Goal: Task Accomplishment & Management: Manage account settings

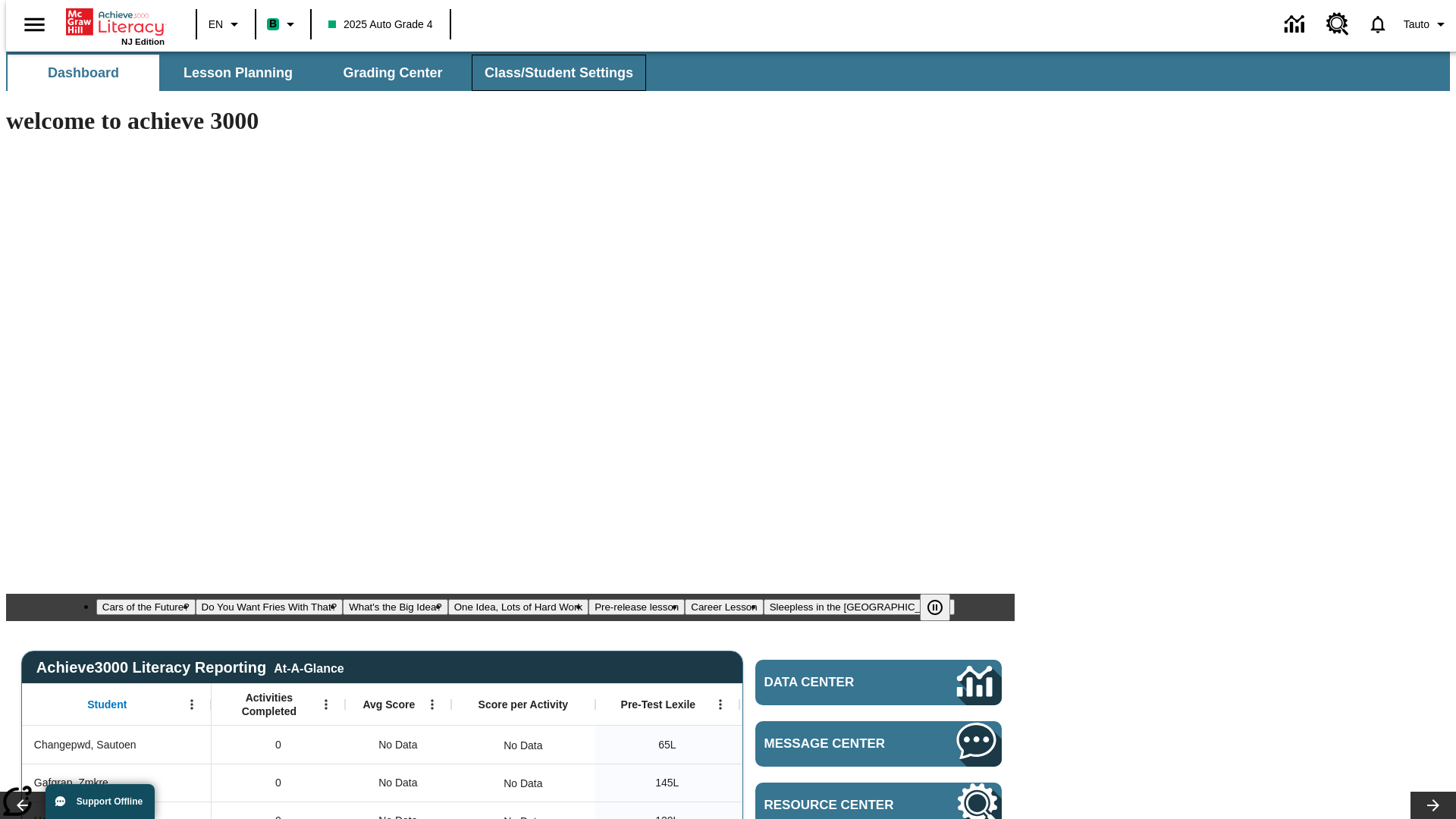
click at [550, 73] on span "Class/Student Settings" at bounding box center [558, 73] width 149 height 18
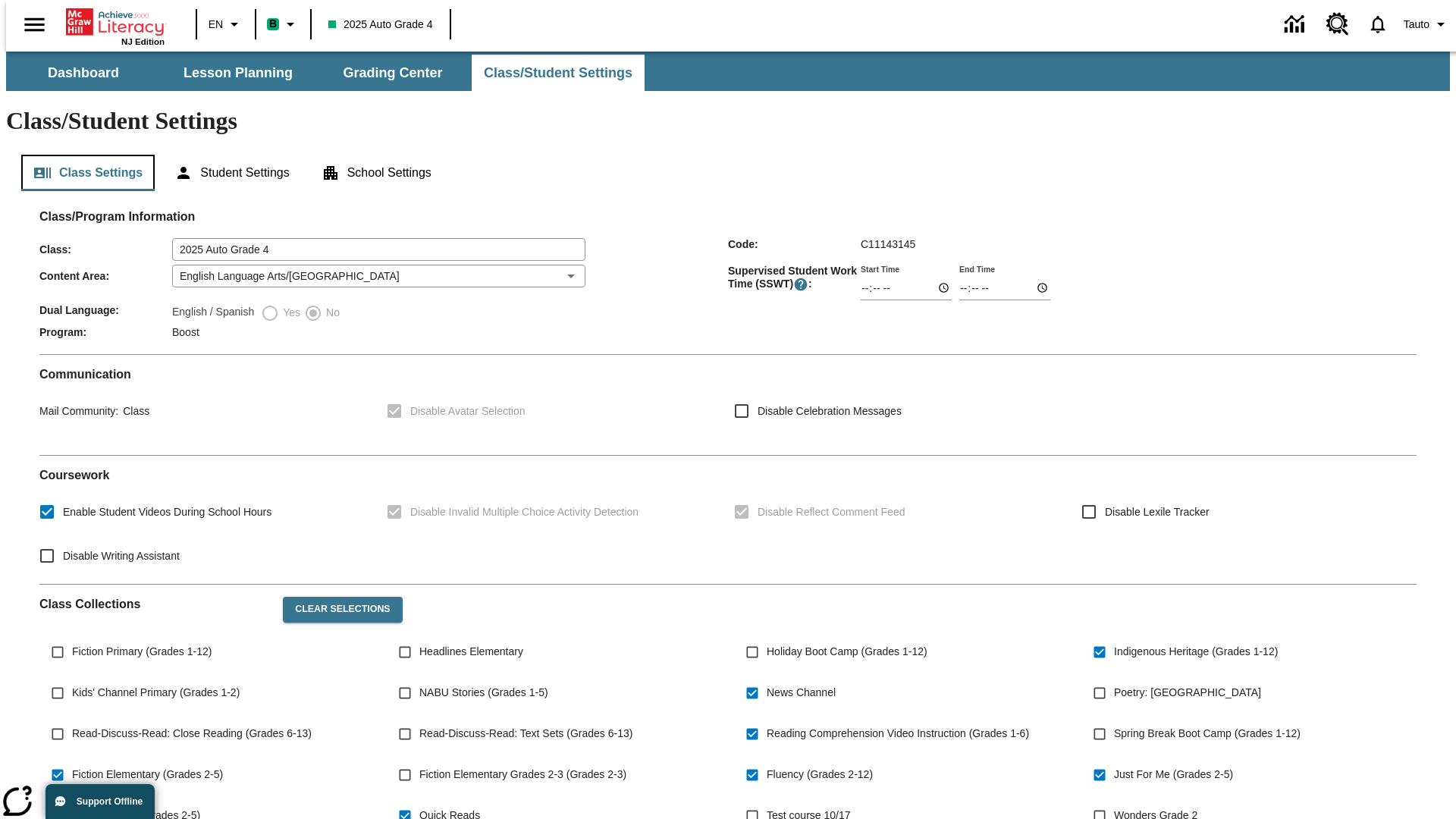
click at [82, 155] on button "Class Settings" at bounding box center [88, 173] width 134 height 36
type input "02:47"
type input "03:47"
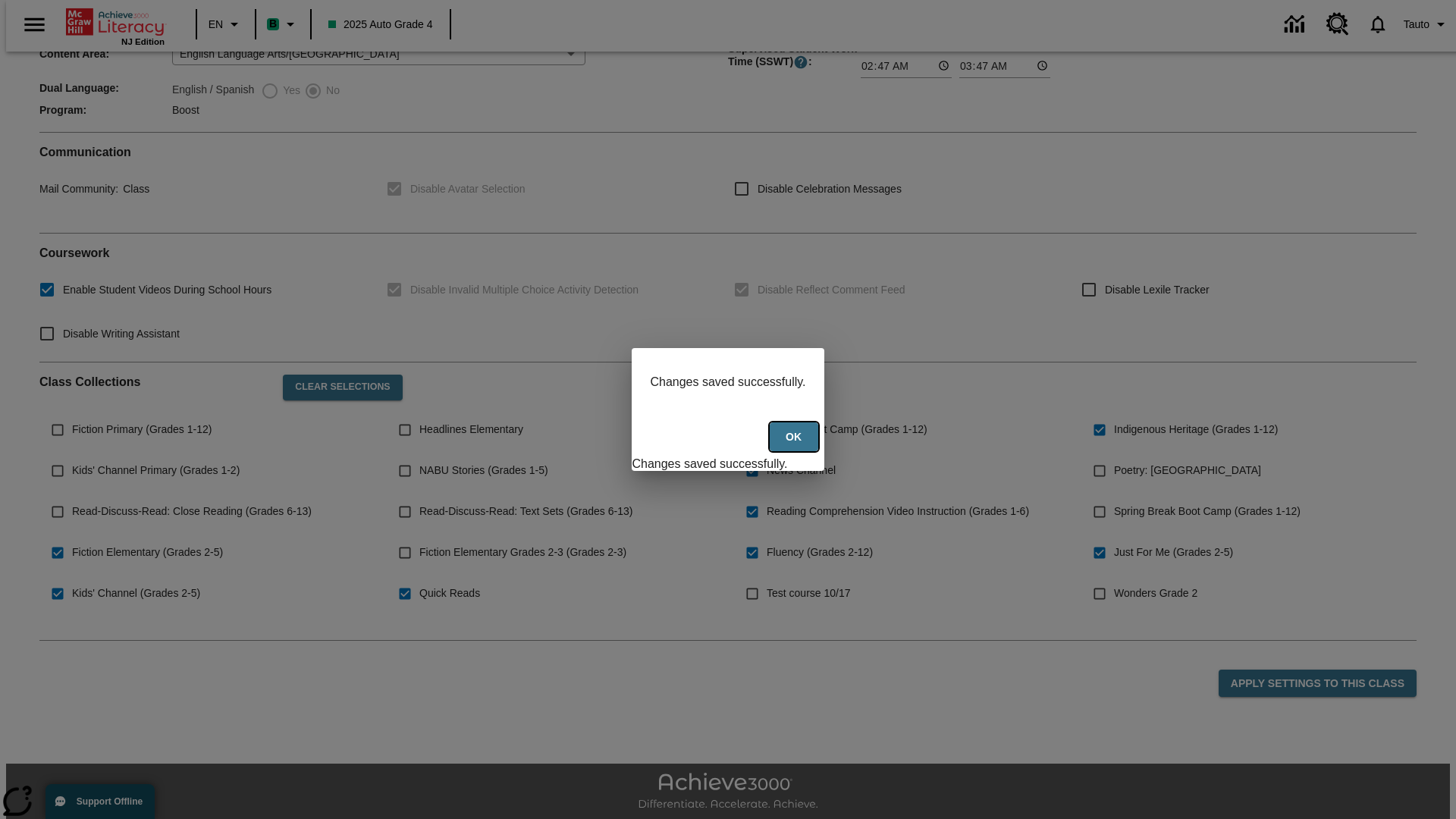
click at [795, 445] on button "Ok" at bounding box center [794, 438] width 49 height 30
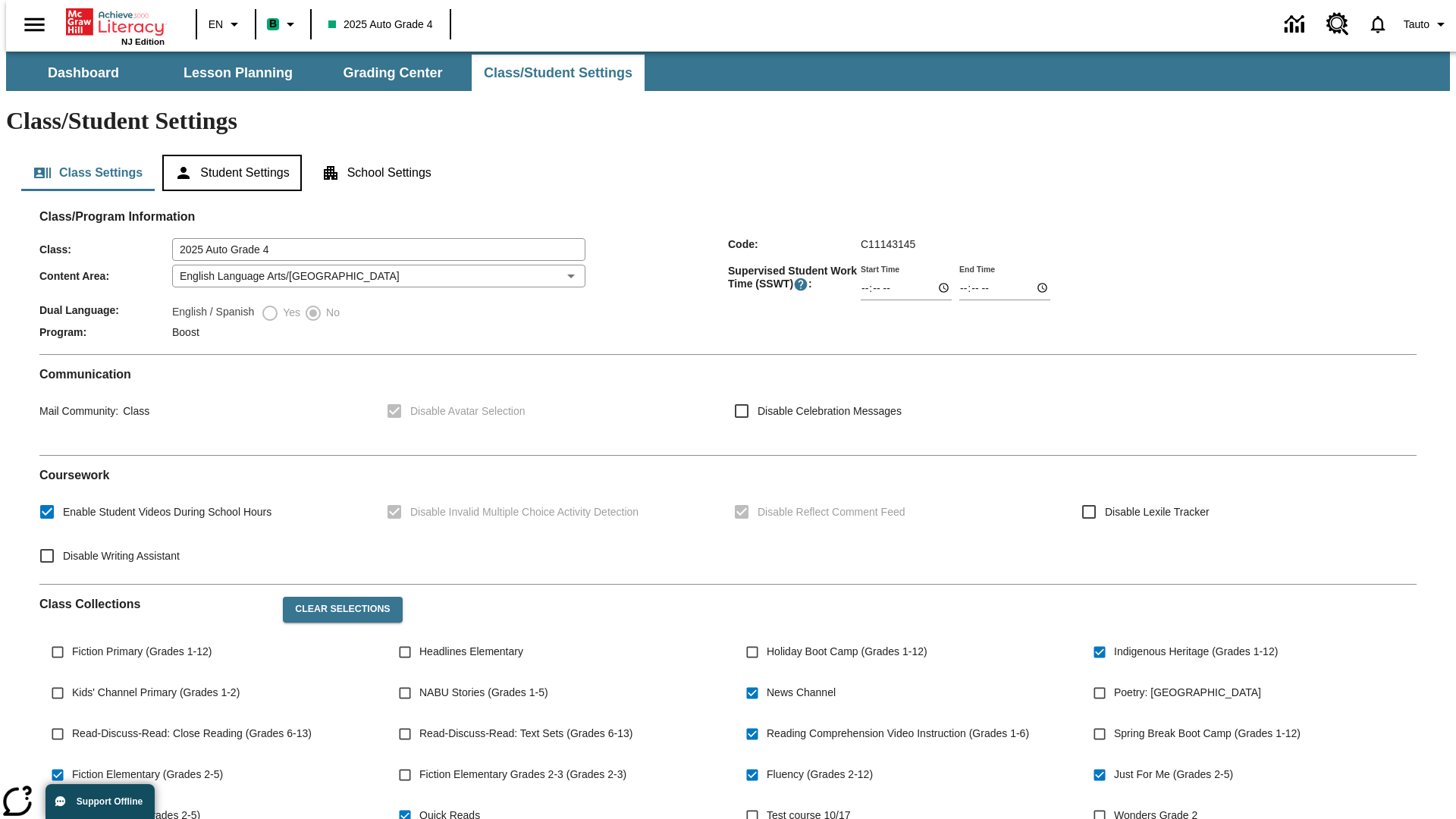
click at [228, 155] on button "Student Settings" at bounding box center [232, 173] width 138 height 36
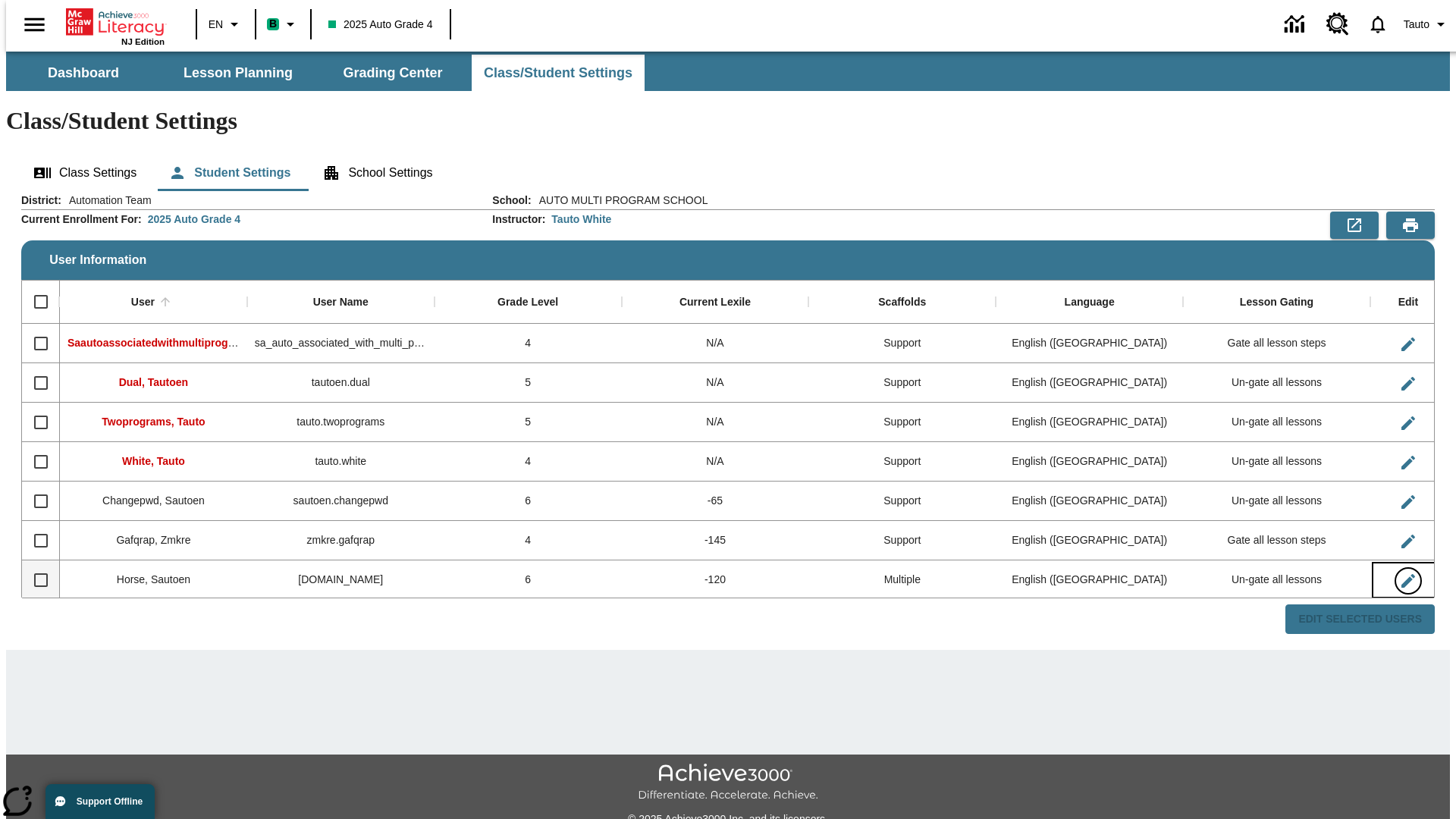
click at [1401, 574] on icon "Edit User" at bounding box center [1407, 581] width 14 height 14
